Goal: Information Seeking & Learning: Learn about a topic

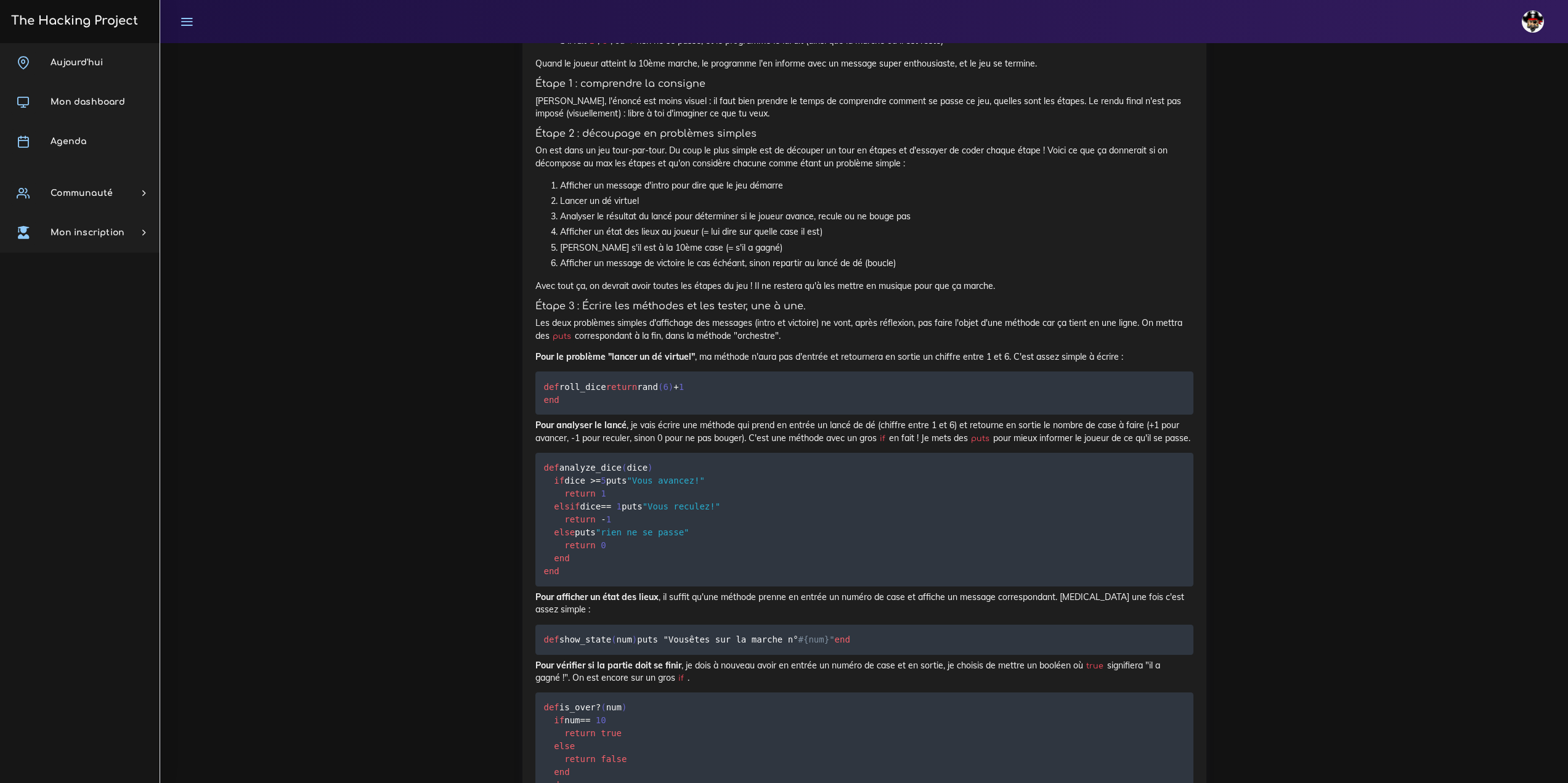
scroll to position [3819, 0]
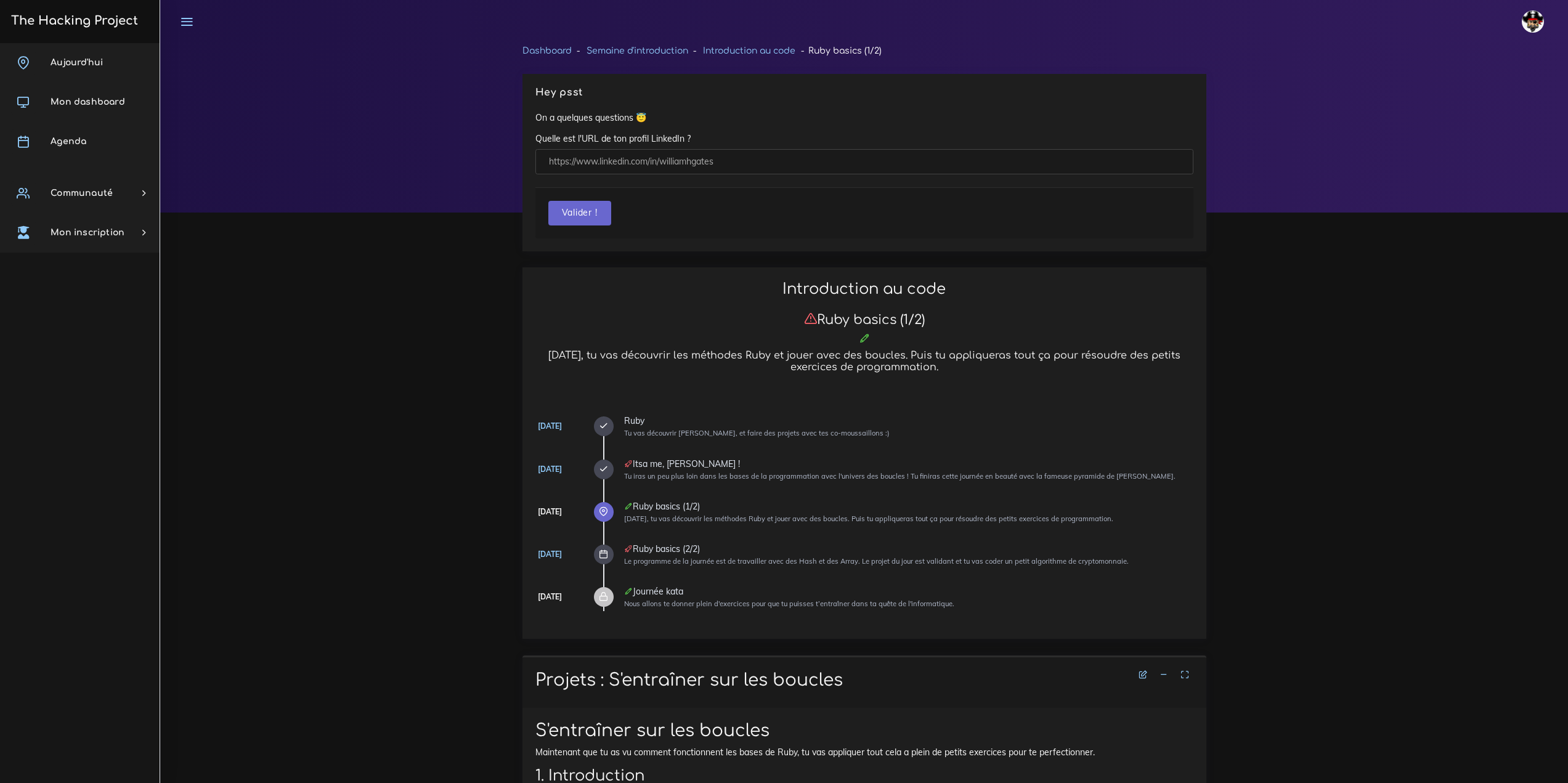
scroll to position [7994, 0]
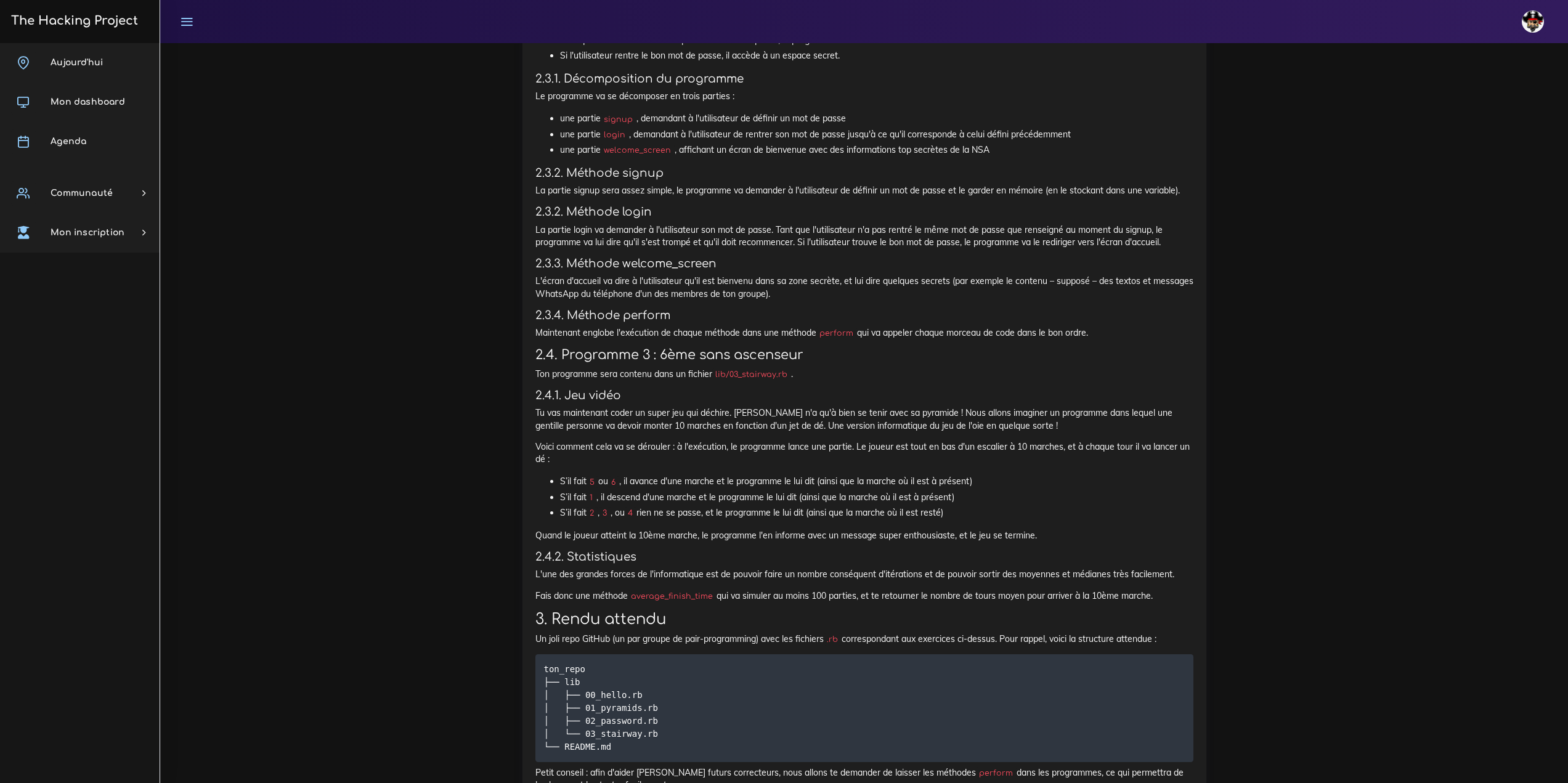
drag, startPoint x: 530, startPoint y: 189, endPoint x: 1098, endPoint y: 551, distance: 673.5
copy div "1.2. Loremipsu 4 : Dol sitam con ad elits Doe temporinc utla etdolor magn al en…"
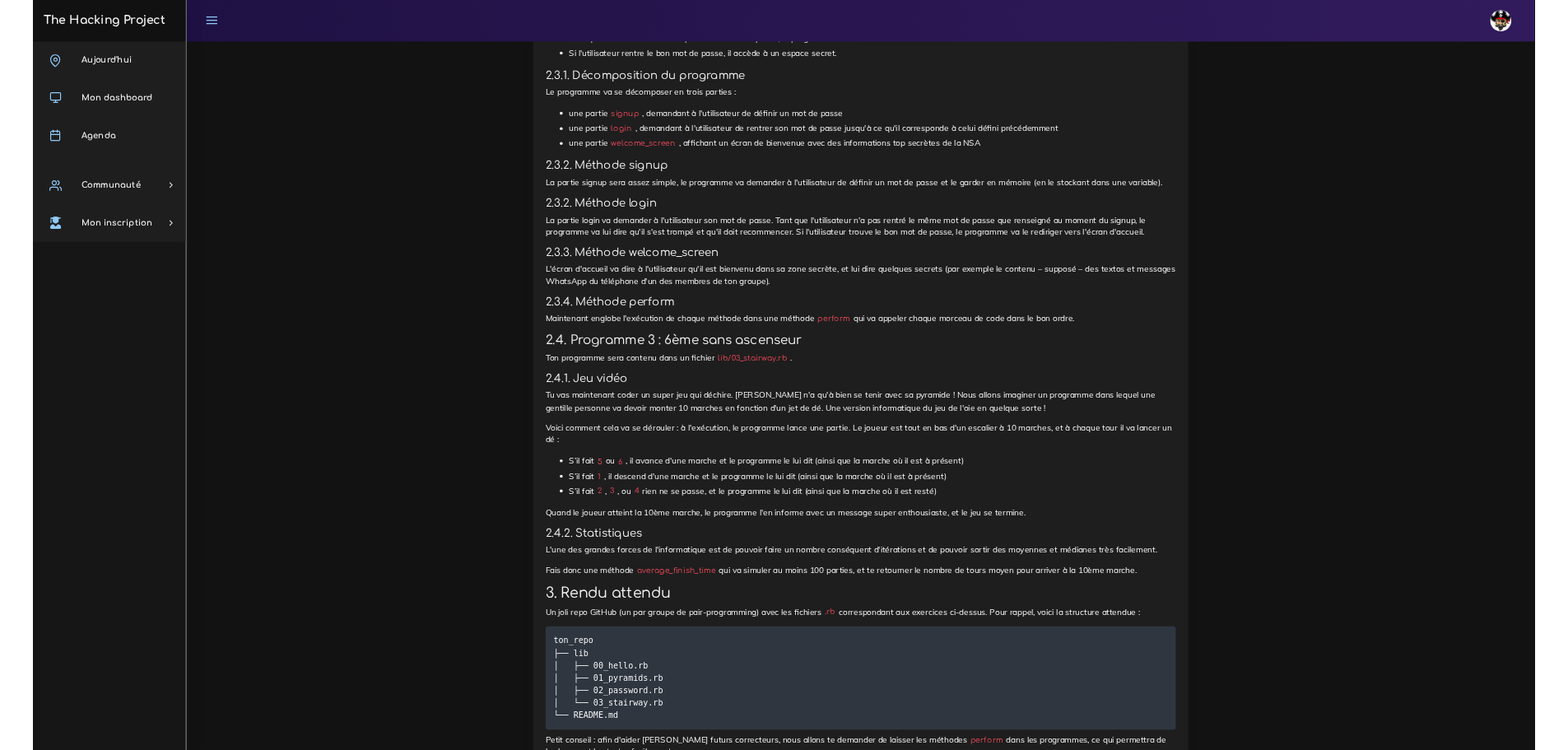
scroll to position [2529, 0]
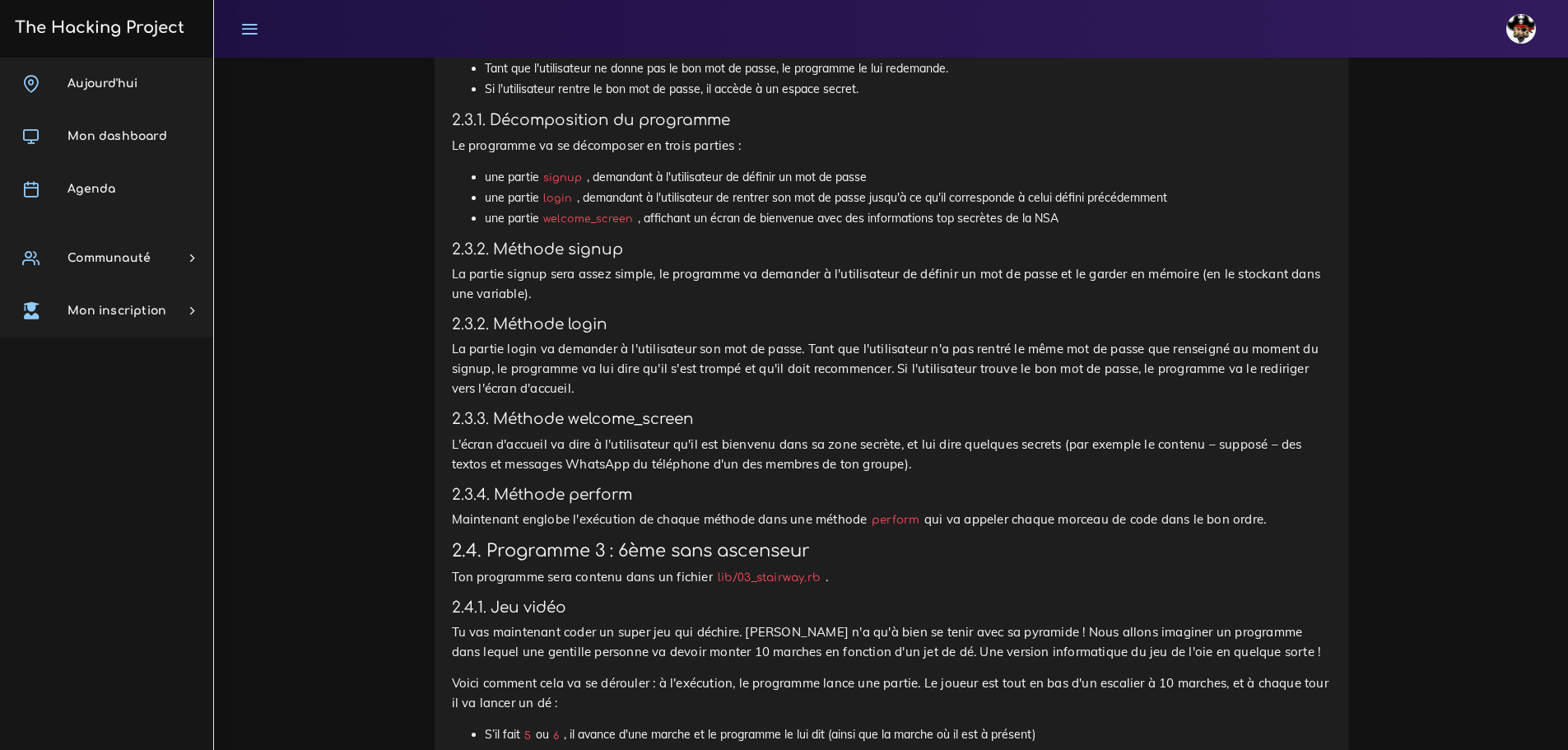
click at [810, 100] on li "Si l'utilisateur rentre le bon mot de passe, il accède à un espace secret." at bounding box center [908, 89] width 846 height 21
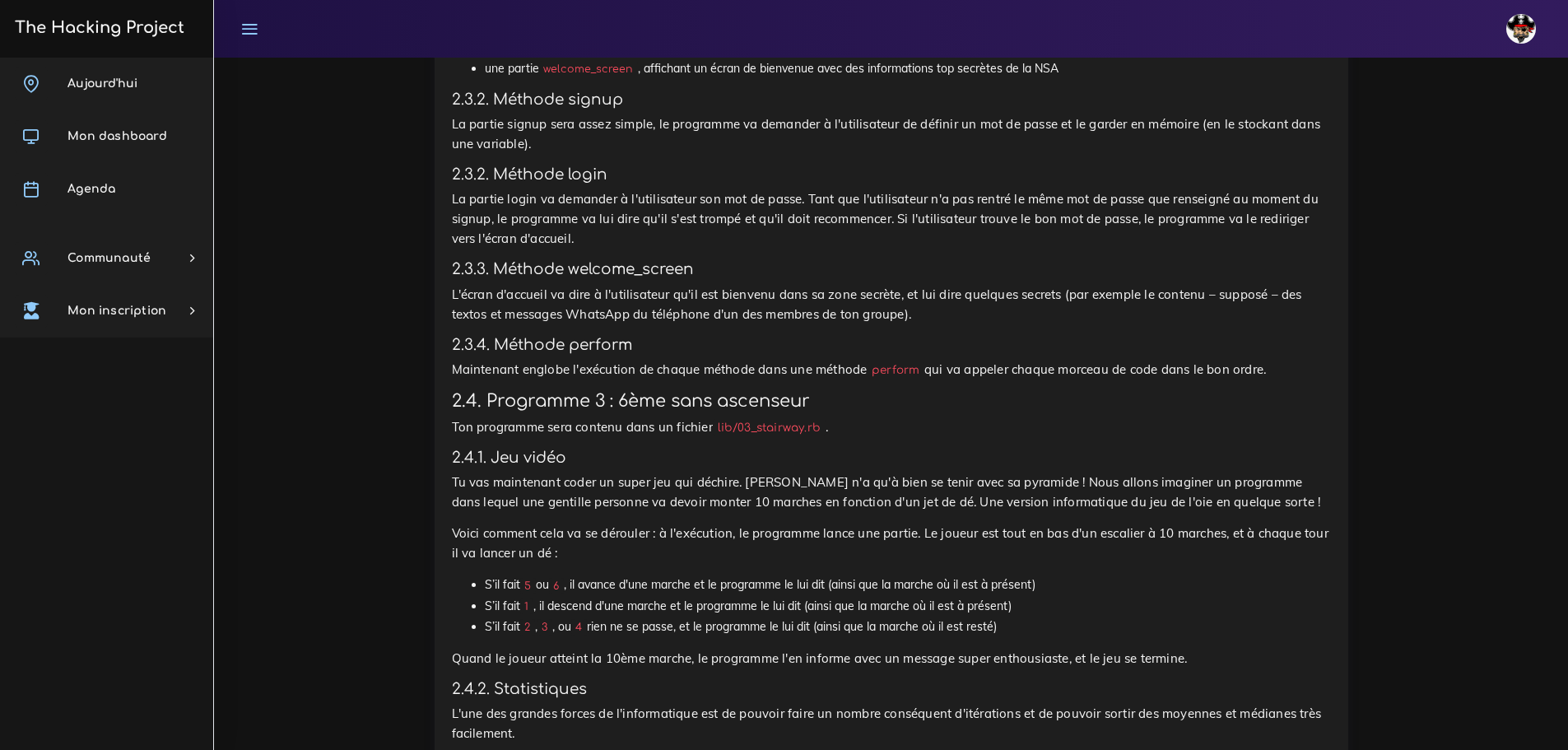
scroll to position [2694, 0]
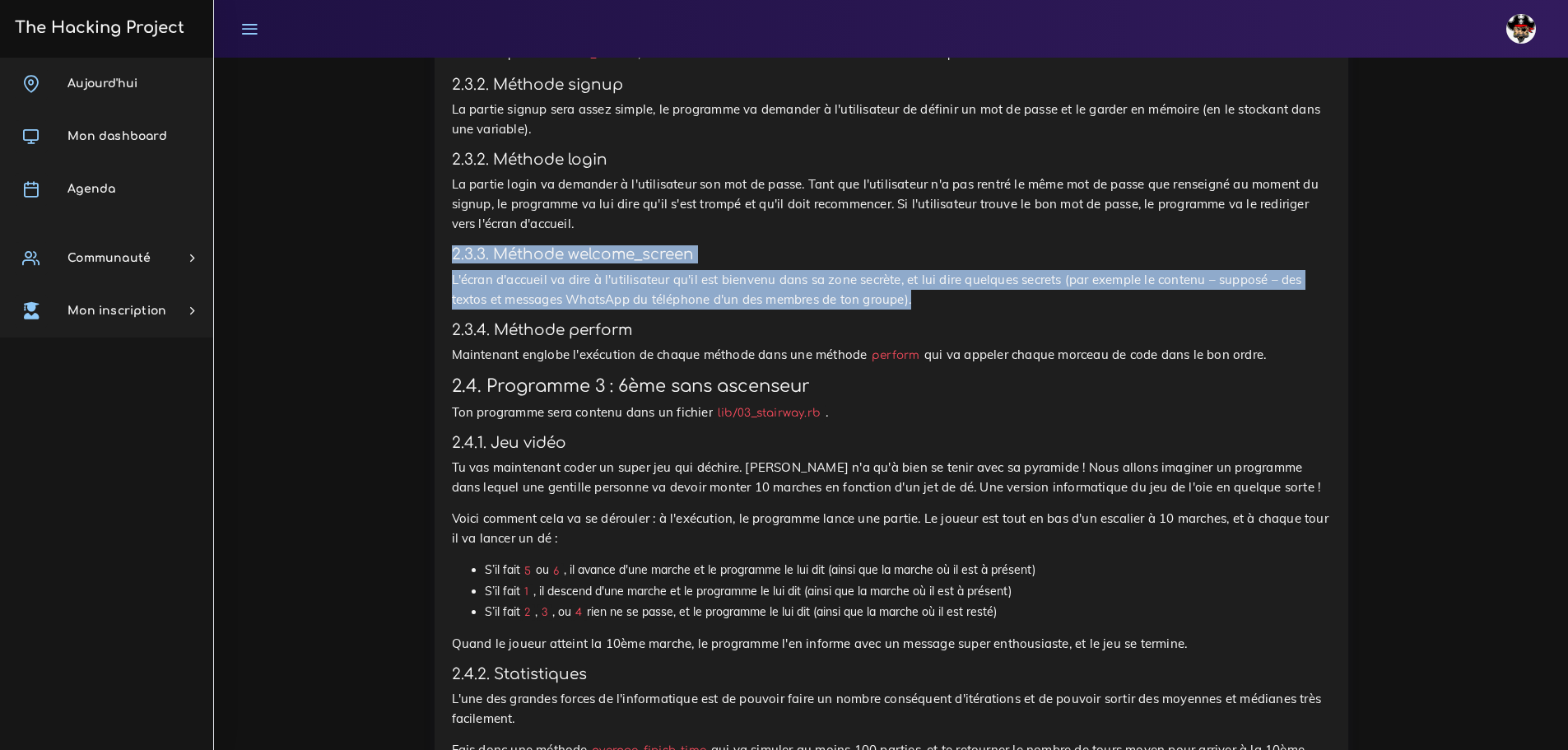
drag, startPoint x: 940, startPoint y: 597, endPoint x: 405, endPoint y: 533, distance: 538.8
copy div "2.3.3. Méthode welcome_screen L'écran d'accueil va dire à l'utilisateur qu'il e…"
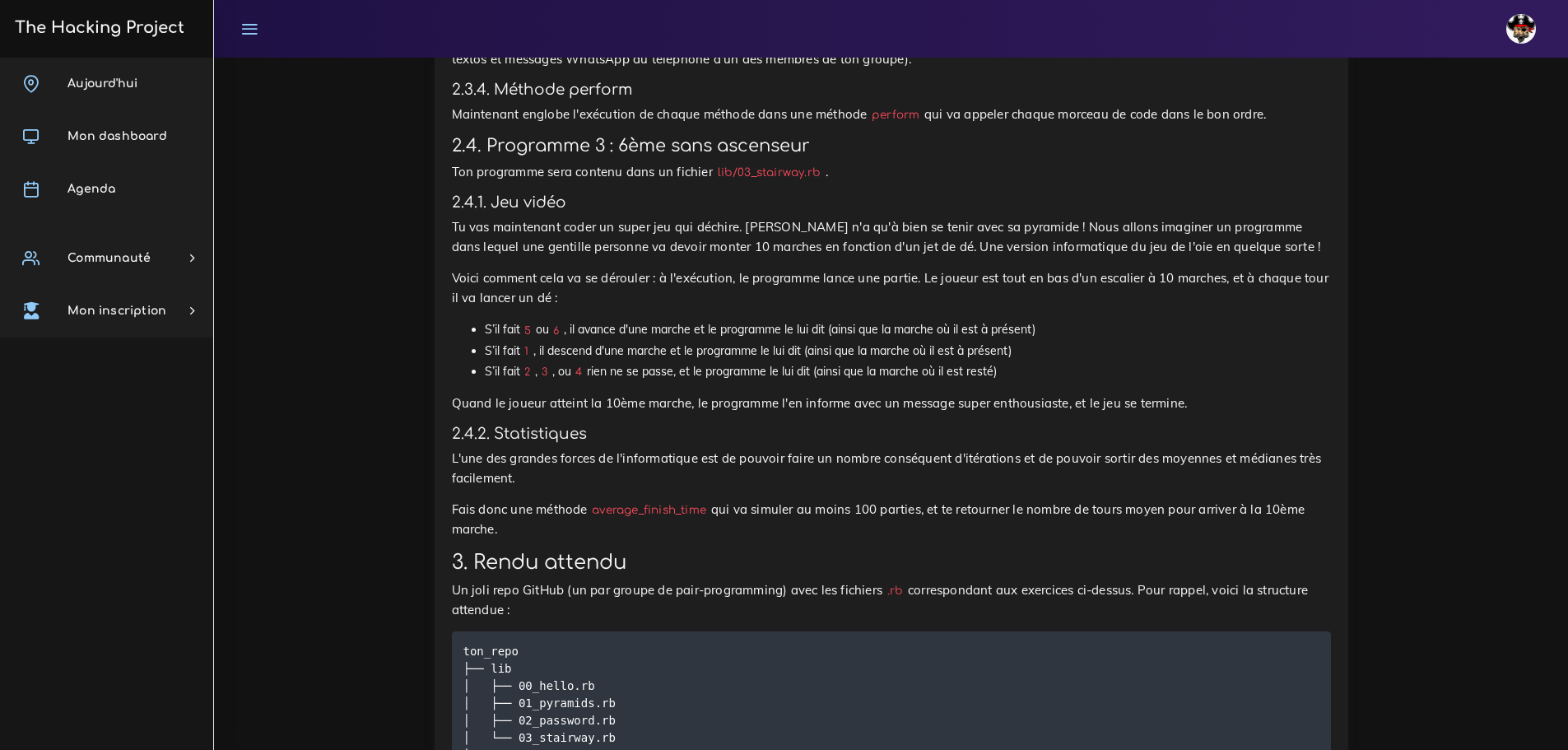
scroll to position [2940, 0]
